Goal: Information Seeking & Learning: Learn about a topic

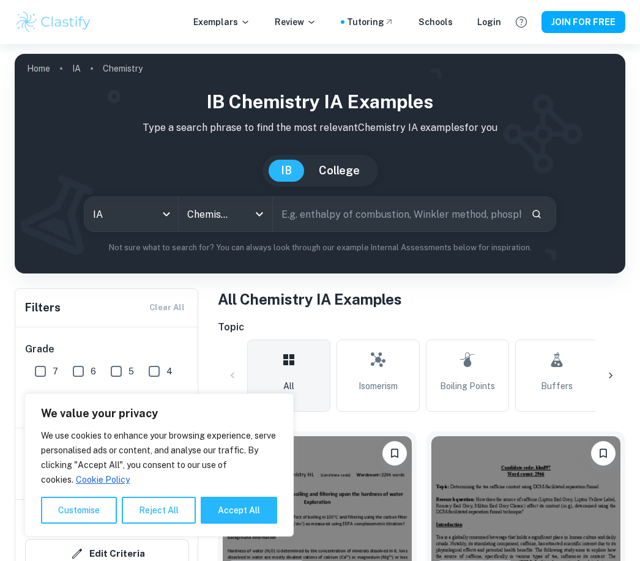
scroll to position [266, 0]
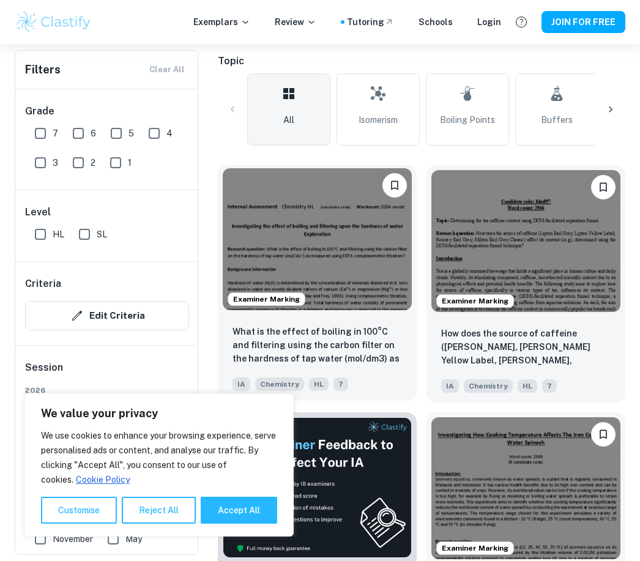
click at [378, 343] on p "What is the effect of boiling in 100°C and filtering using the carbon filter on…" at bounding box center [316, 346] width 169 height 42
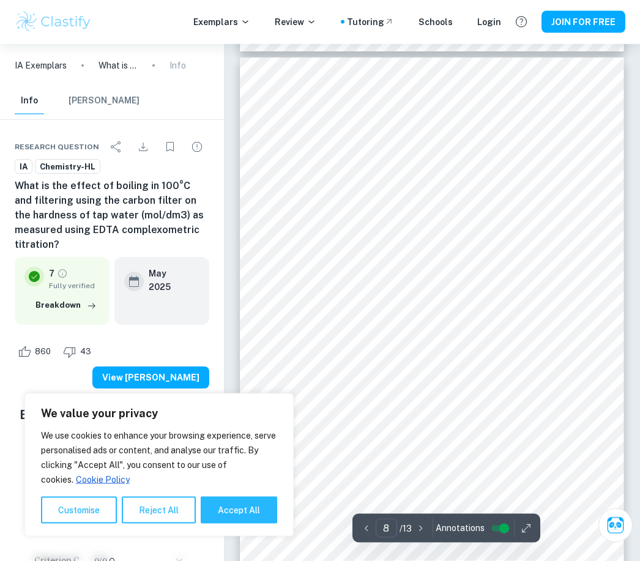
scroll to position [3967, 0]
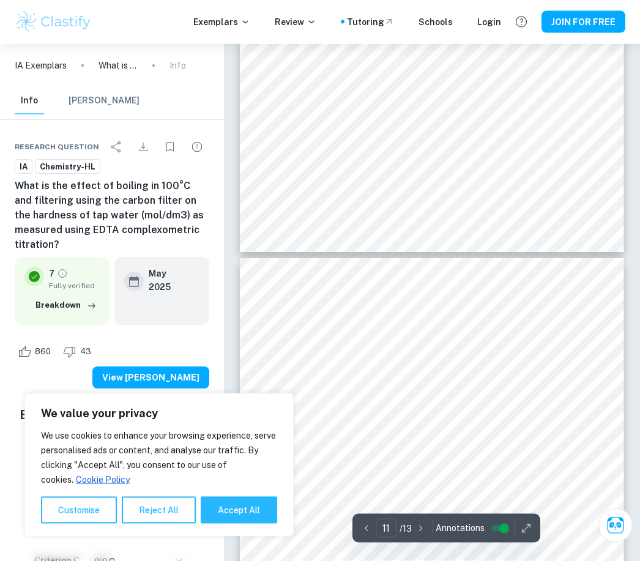
type input "10"
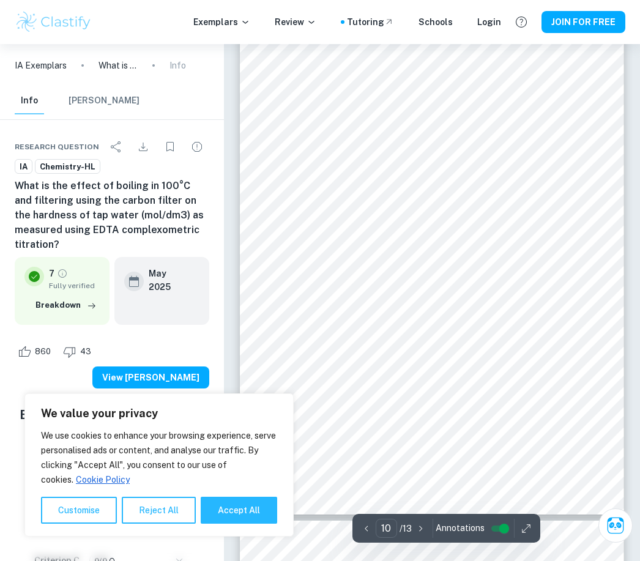
scroll to position [5215, 0]
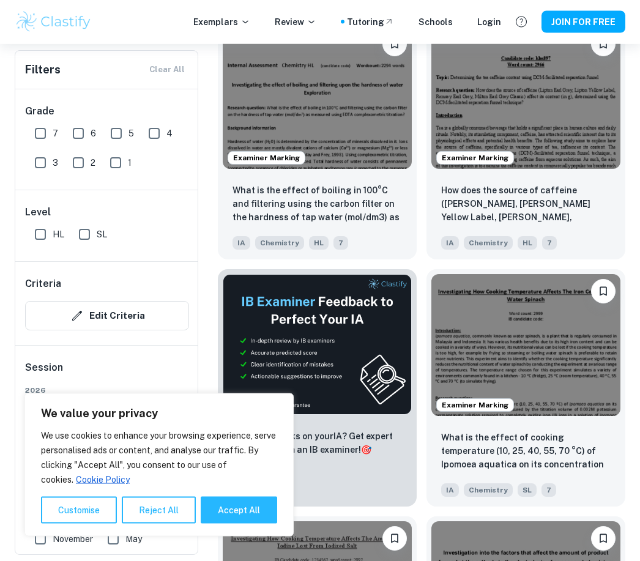
scroll to position [411, 0]
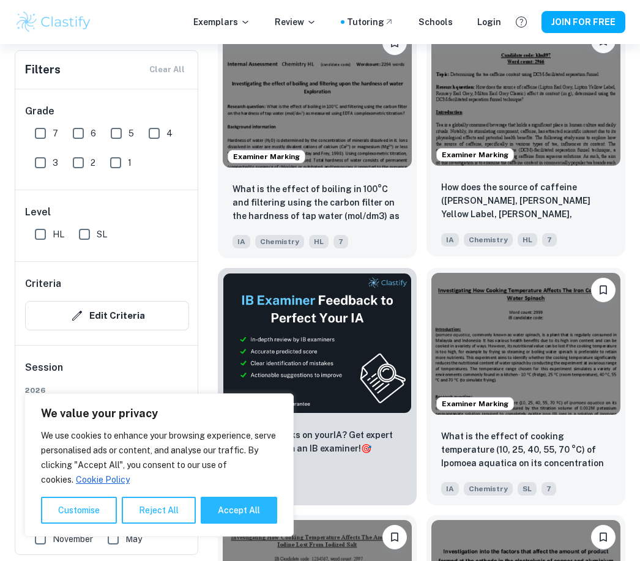
click at [564, 202] on p "How does the source of caffeine ([PERSON_NAME], [PERSON_NAME] Yellow Label, [PE…" at bounding box center [525, 201] width 169 height 42
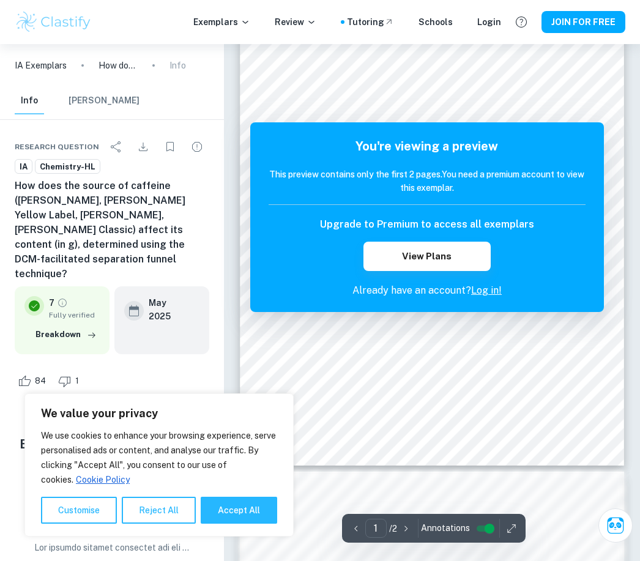
scroll to position [136, 0]
